Goal: Find specific page/section: Find specific page/section

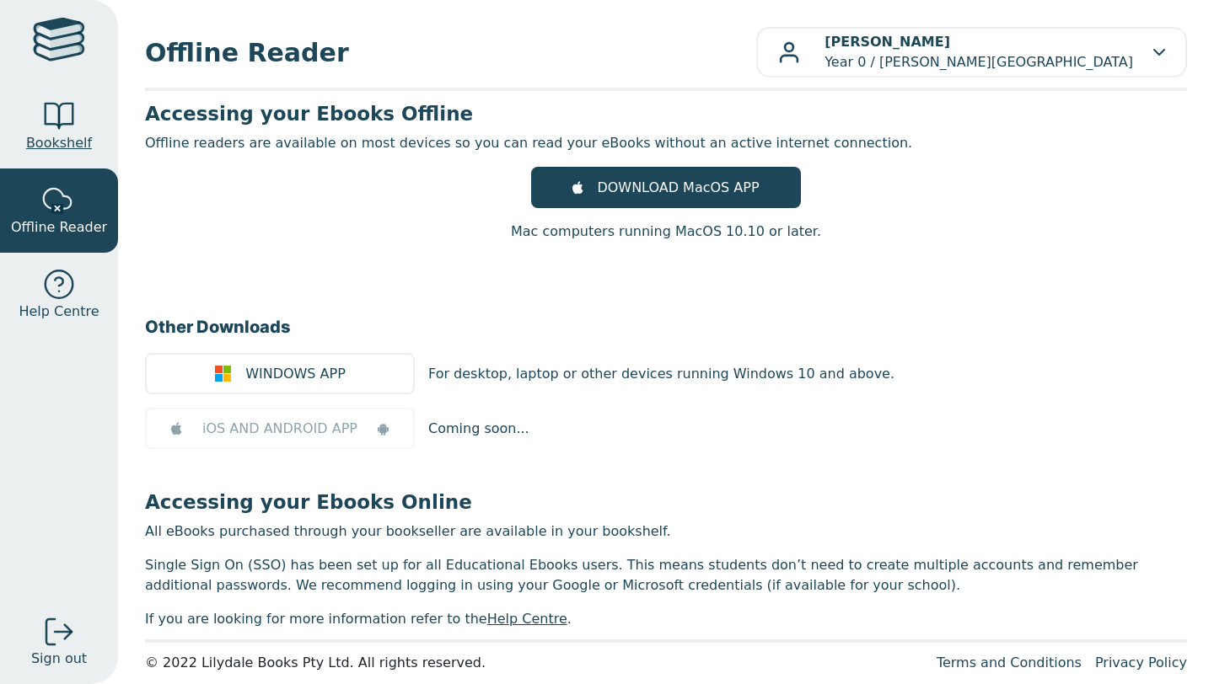
click at [59, 149] on span "Bookshelf" at bounding box center [59, 143] width 66 height 20
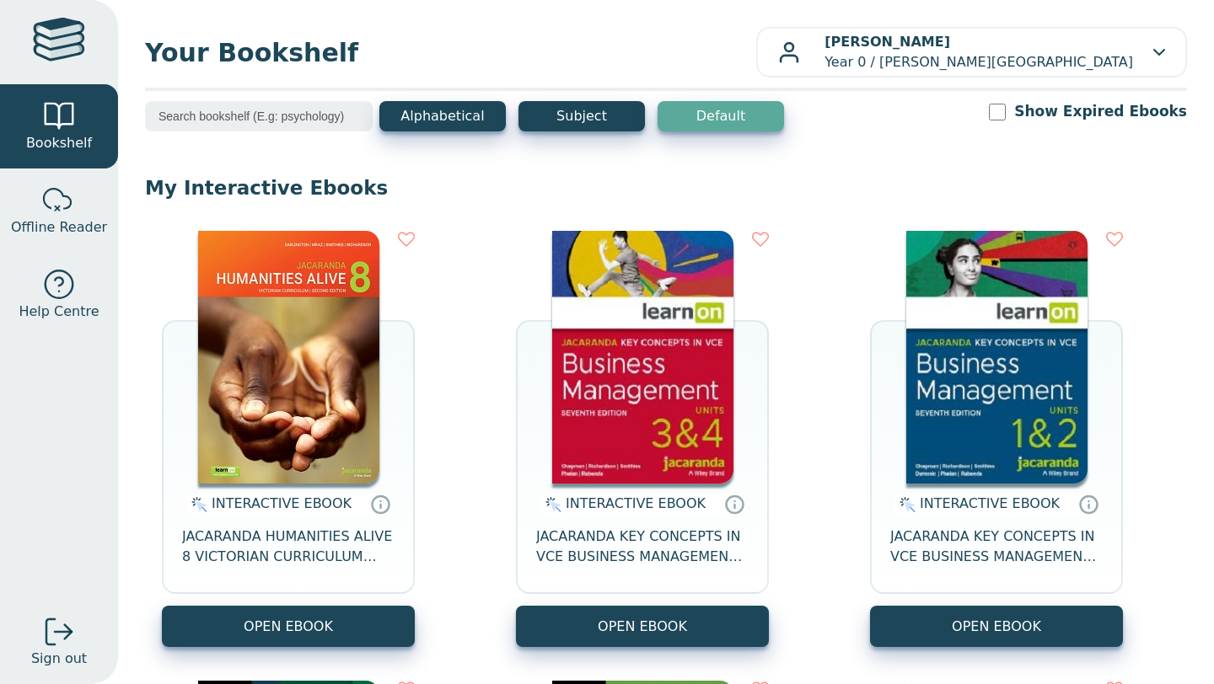
click at [285, 120] on input "search" at bounding box center [259, 116] width 228 height 30
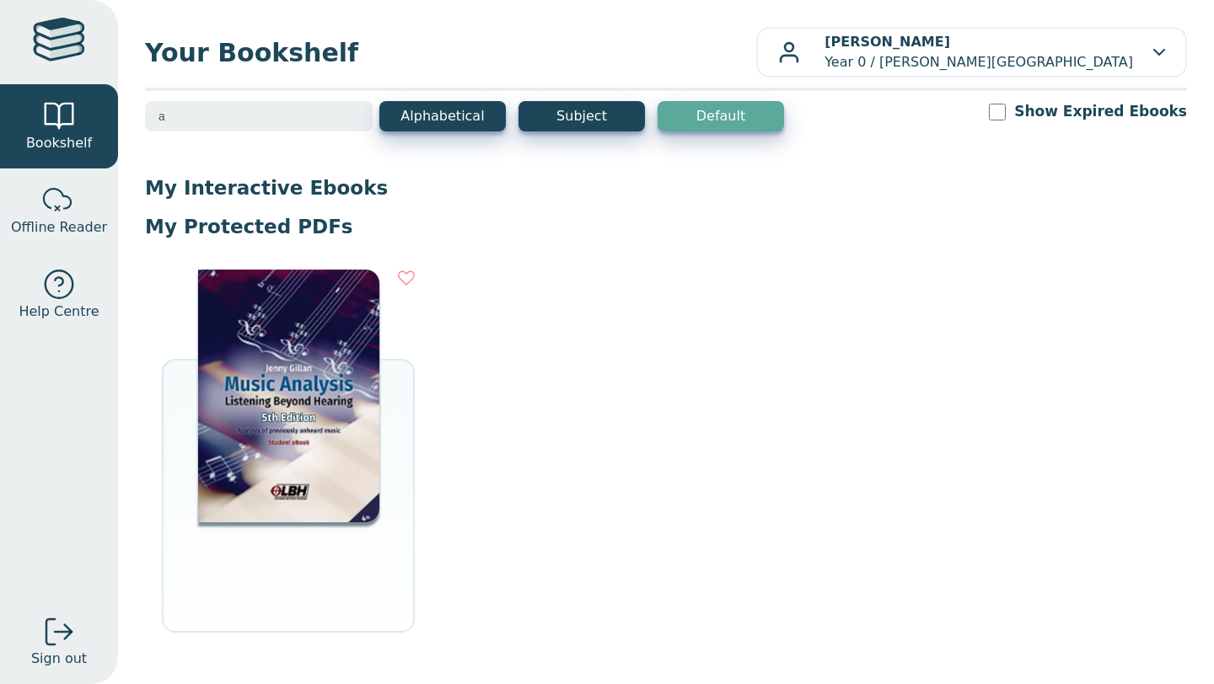
type input "a"
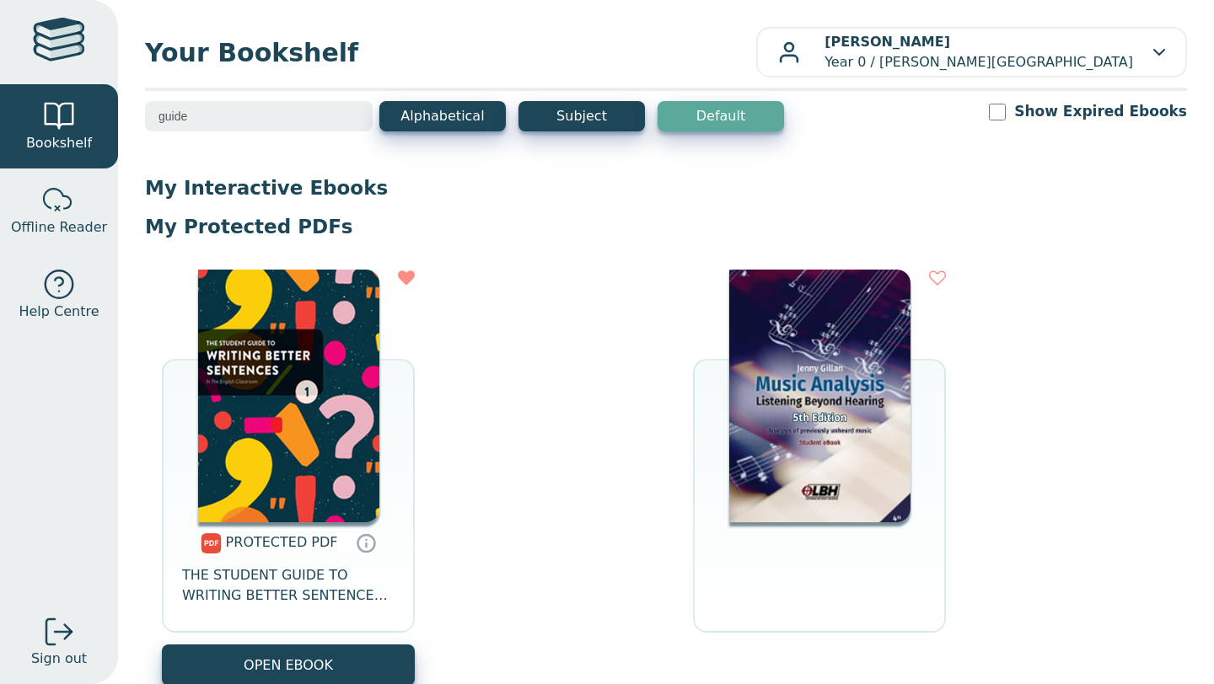
type input "guide"
click at [365, 421] on img at bounding box center [288, 396] width 181 height 253
click at [364, 433] on img at bounding box center [288, 396] width 181 height 253
